Goal: Manage account settings

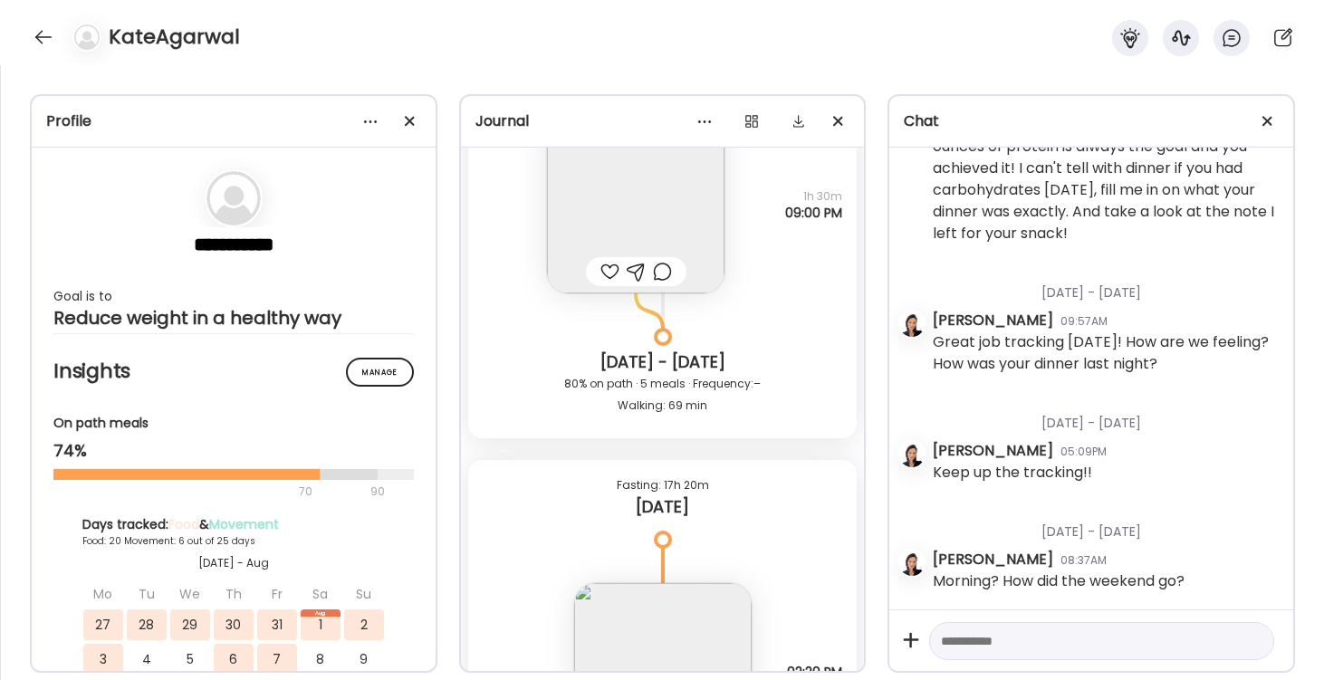
scroll to position [31174, 0]
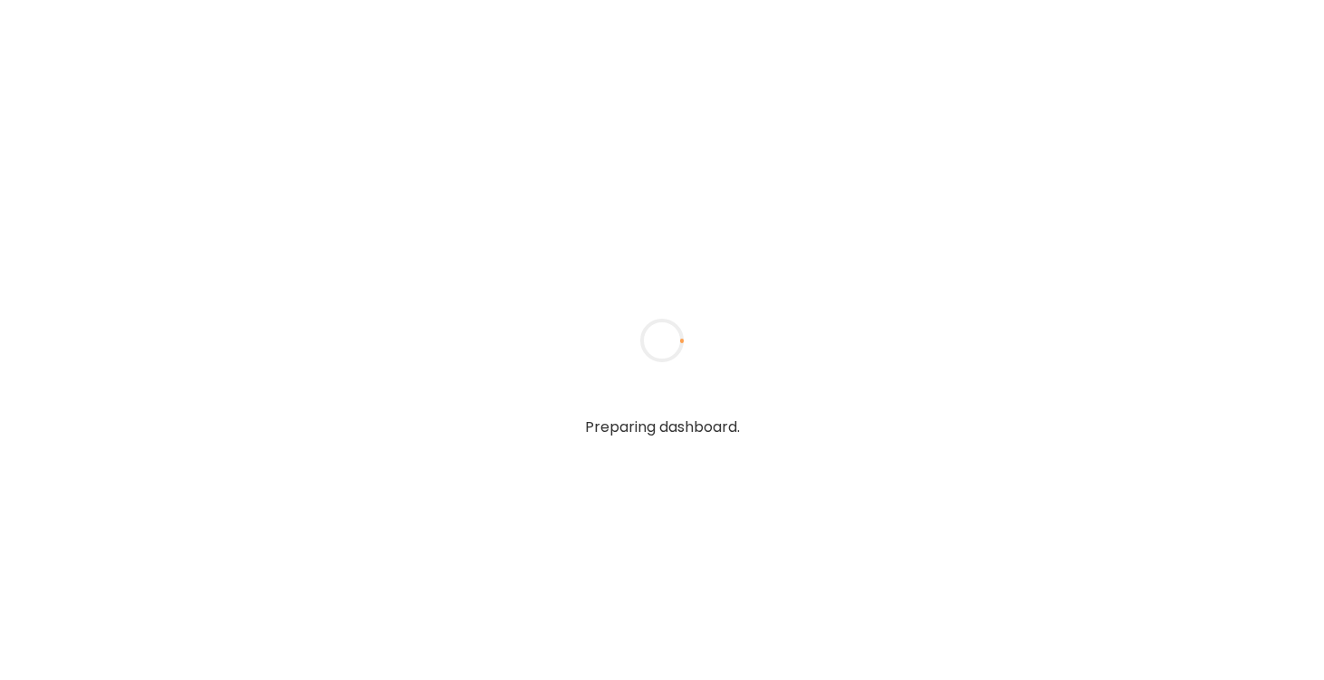
type textarea "**********"
type input "*********"
type input "**********"
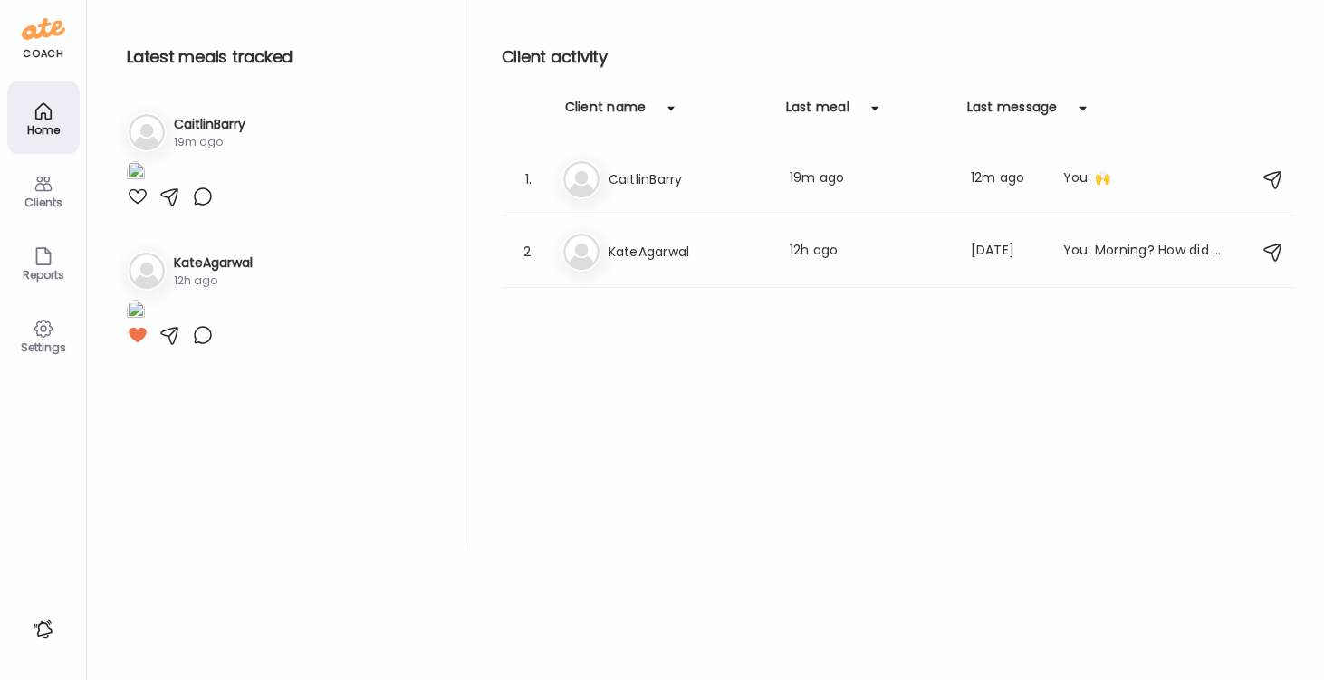
click at [145, 207] on div at bounding box center [138, 197] width 22 height 22
click at [661, 247] on h3 "KateAgarwal" at bounding box center [687, 252] width 159 height 22
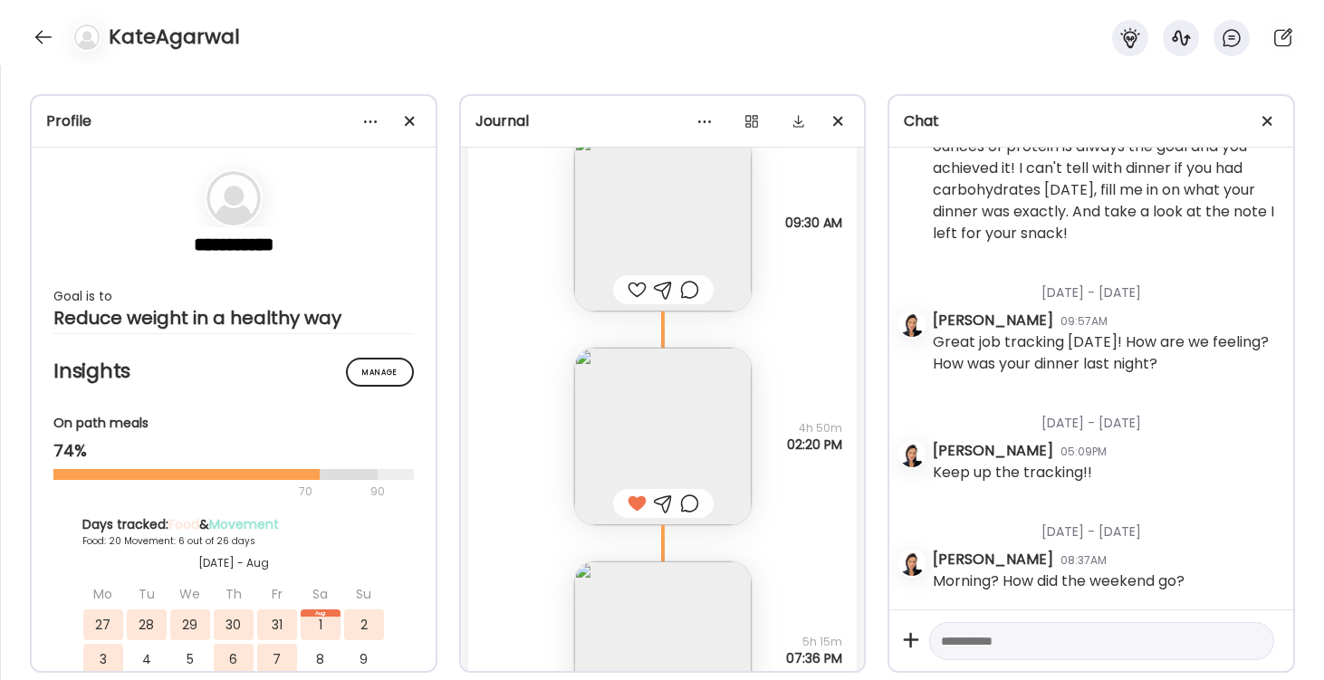
scroll to position [31461, 0]
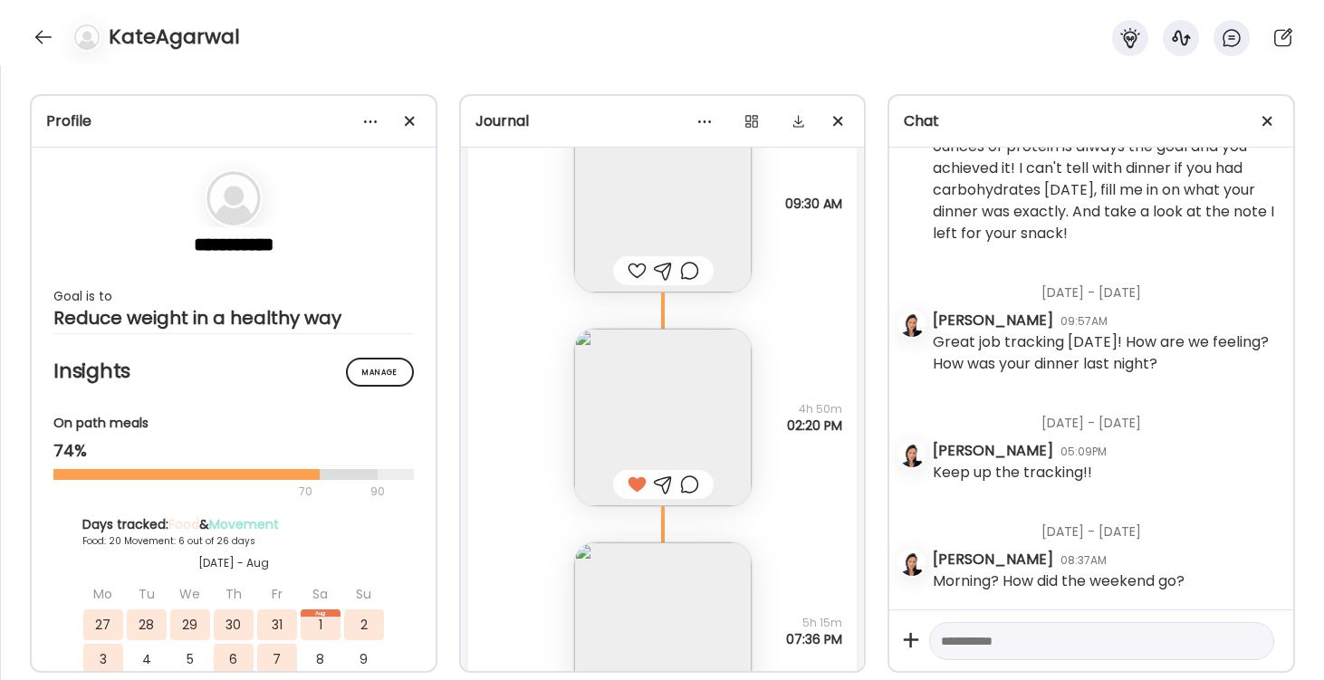
click at [672, 195] on img at bounding box center [662, 203] width 177 height 177
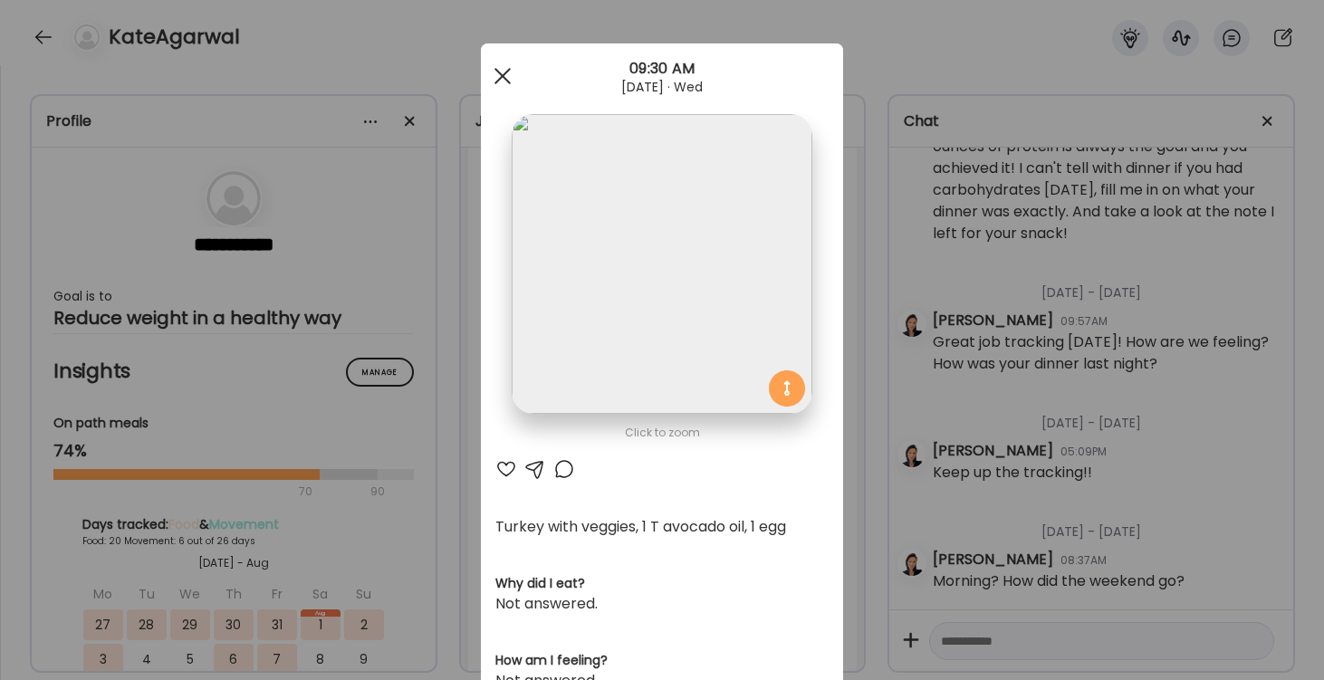
click at [506, 69] on div at bounding box center [502, 76] width 36 height 36
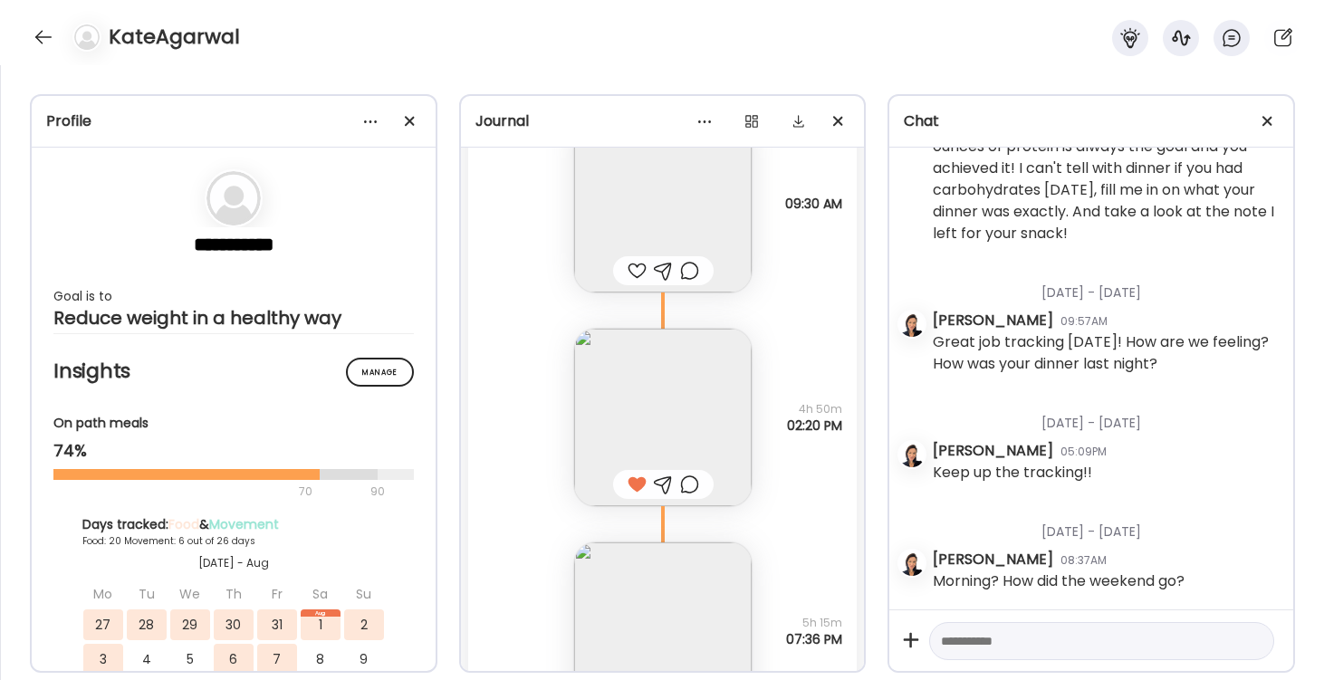
click at [639, 419] on img at bounding box center [662, 417] width 177 height 177
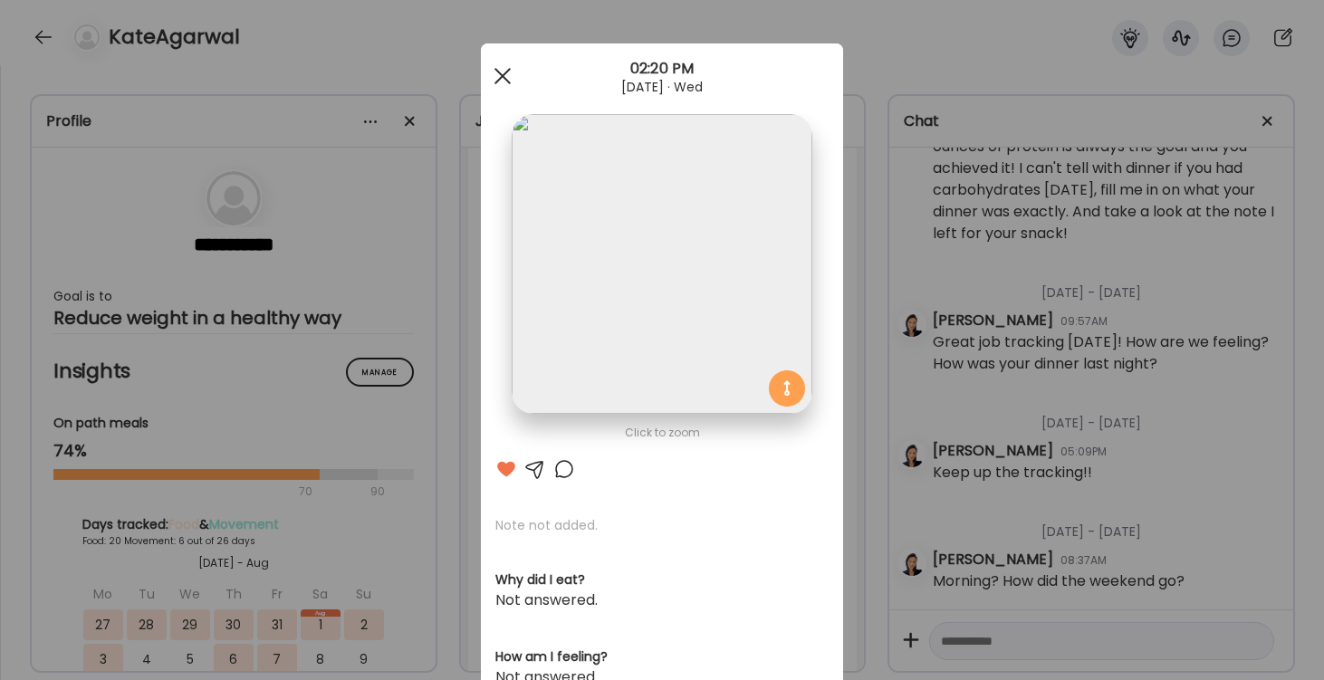
click at [496, 75] on div at bounding box center [502, 76] width 36 height 36
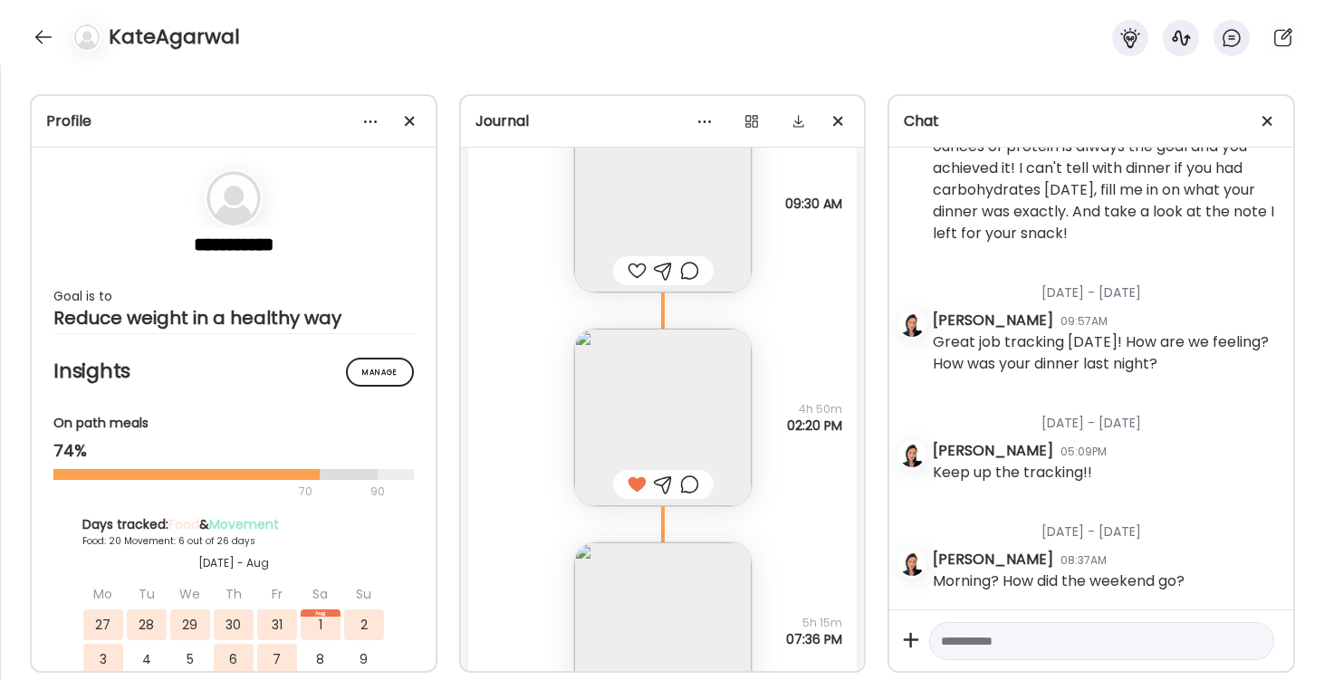
scroll to position [31644, 0]
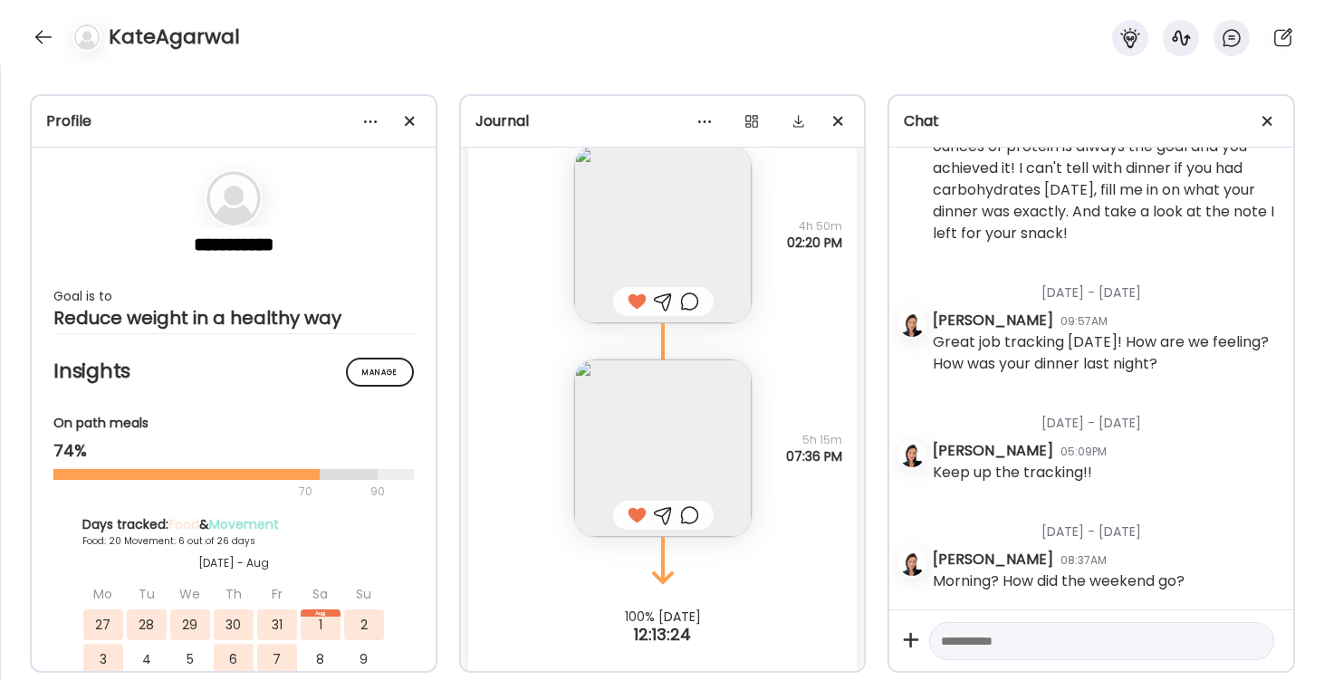
click at [676, 475] on img at bounding box center [662, 447] width 177 height 177
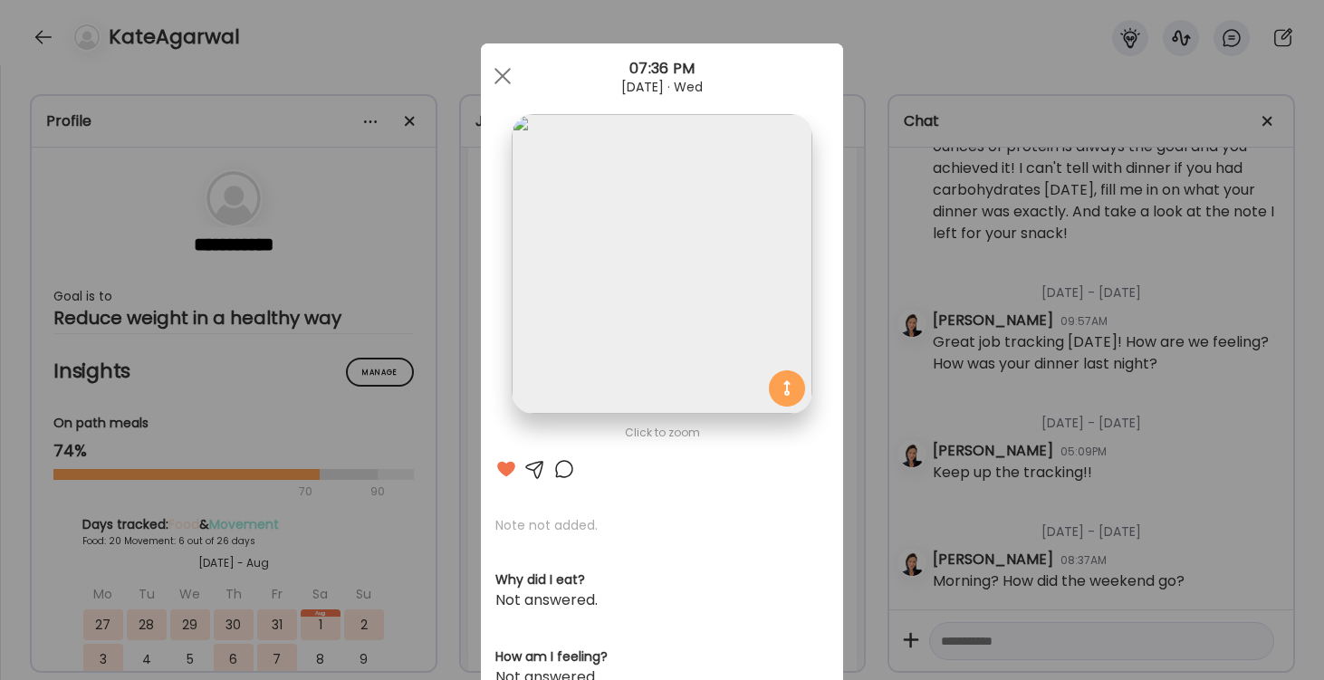
click at [513, 110] on div "Click to zoom AteMate AI Note not added. Why did I eat? Not answered. How am I …" at bounding box center [662, 576] width 362 height 1066
click at [500, 76] on div at bounding box center [502, 76] width 36 height 36
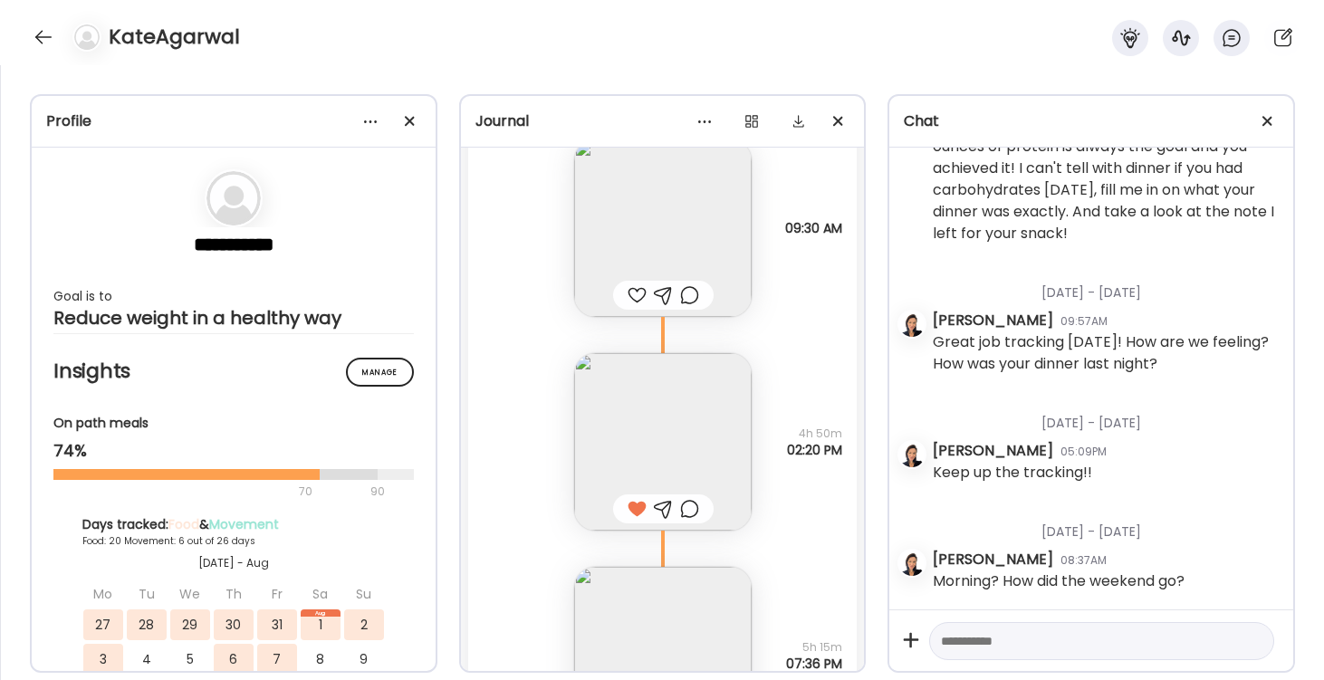
scroll to position [31431, 0]
click at [679, 255] on img at bounding box center [662, 233] width 177 height 177
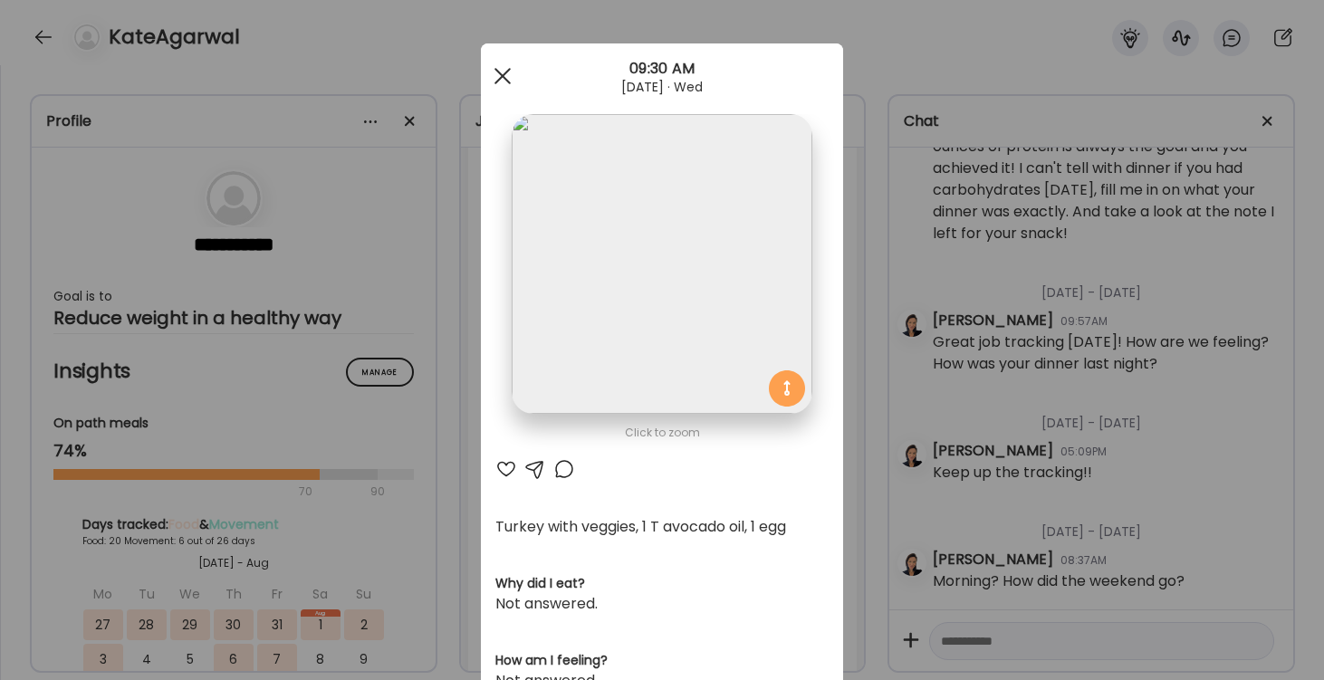
click at [504, 73] on span at bounding box center [502, 76] width 16 height 16
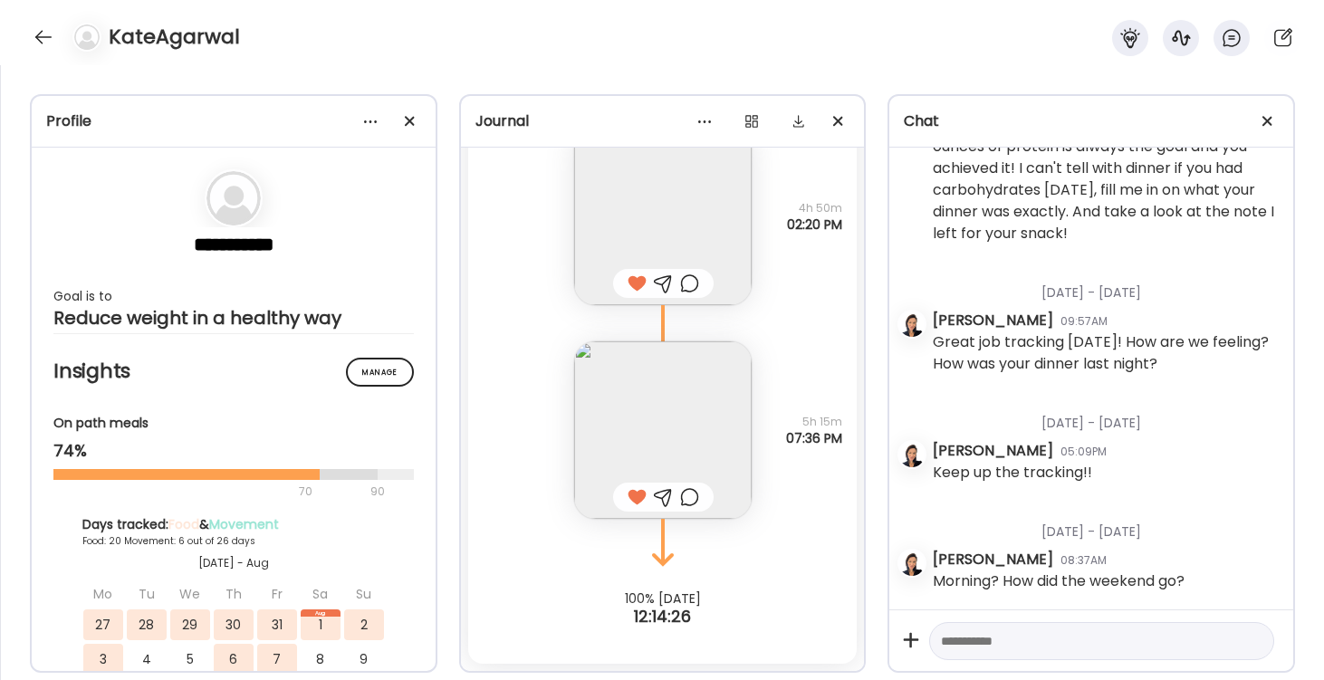
scroll to position [31662, 0]
